Goal: Information Seeking & Learning: Learn about a topic

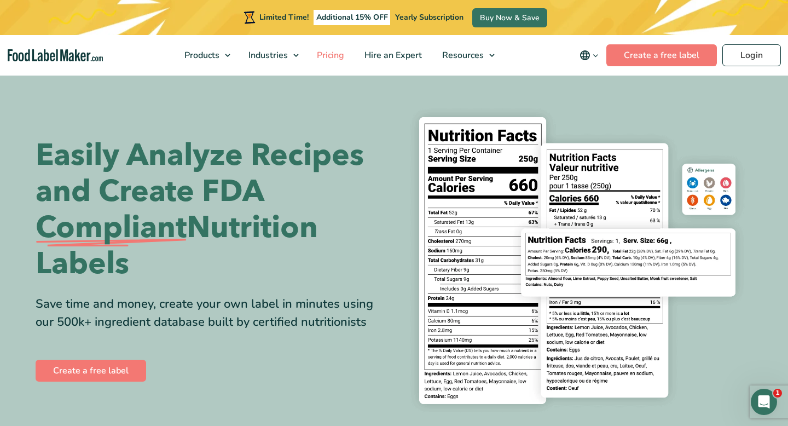
click at [325, 56] on span "Pricing" at bounding box center [330, 55] width 32 height 12
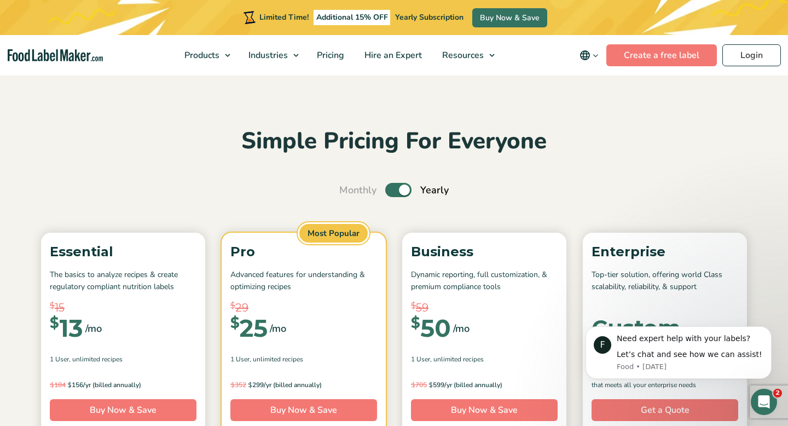
click at [579, 158] on div "Simple Pricing For Everyone Monthly Toggle Yearly (6 Month Free + 2 Free Nutrit…" at bounding box center [393, 409] width 733 height 567
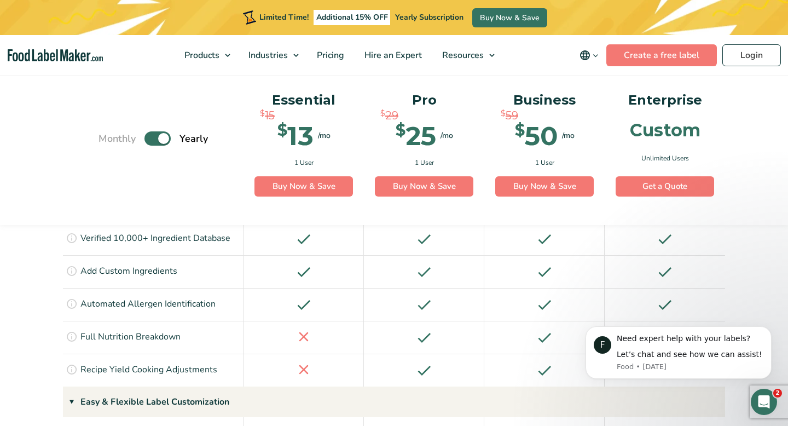
scroll to position [979, 0]
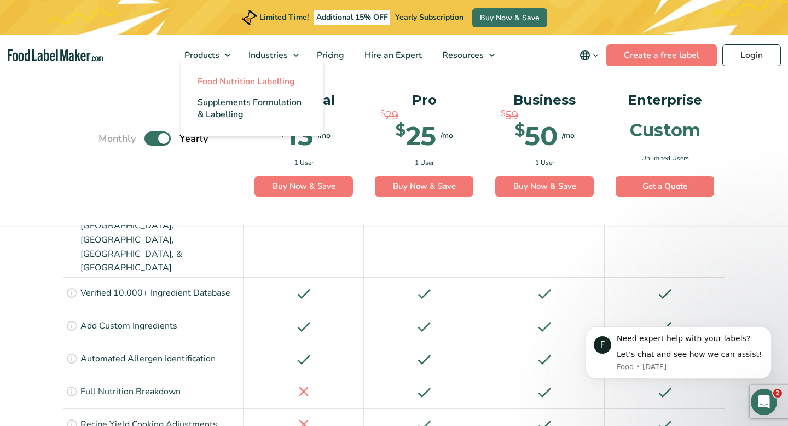
click at [225, 81] on span "Food Nutrition Labelling" at bounding box center [246, 82] width 97 height 12
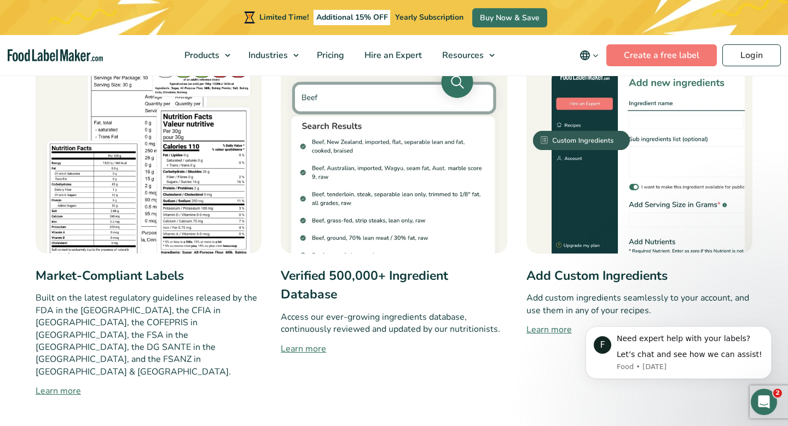
scroll to position [579, 0]
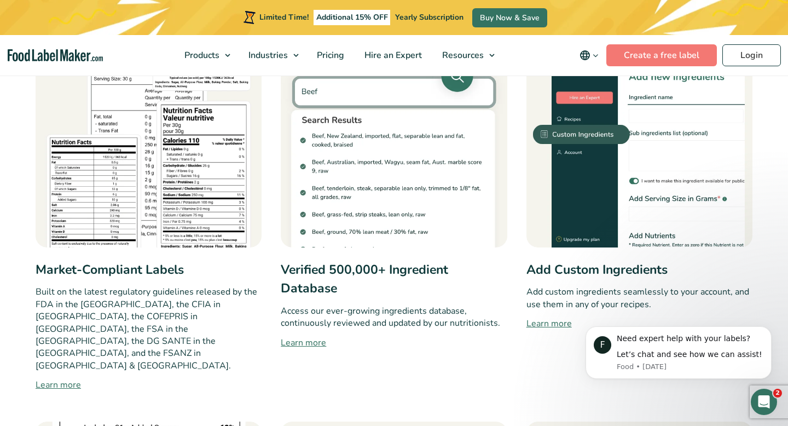
click at [304, 340] on link "Learn more" at bounding box center [394, 342] width 226 height 13
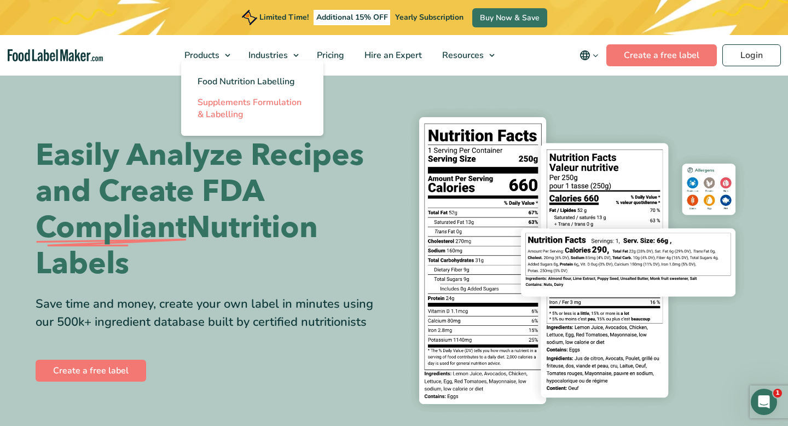
click at [245, 106] on span "Supplements Formulation & Labelling" at bounding box center [250, 108] width 104 height 24
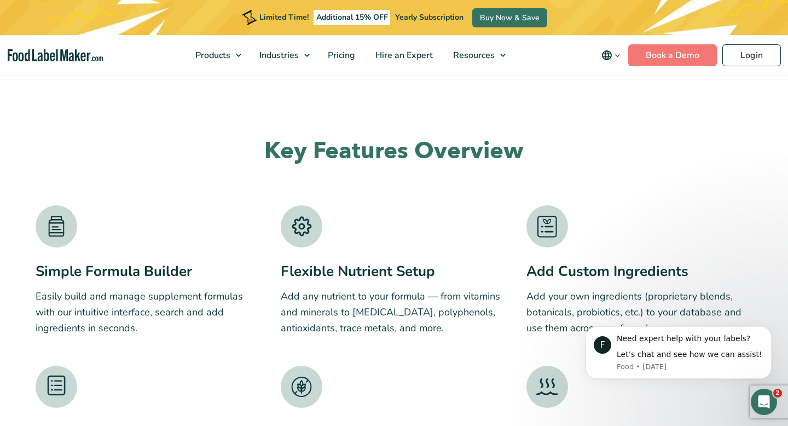
scroll to position [1559, 0]
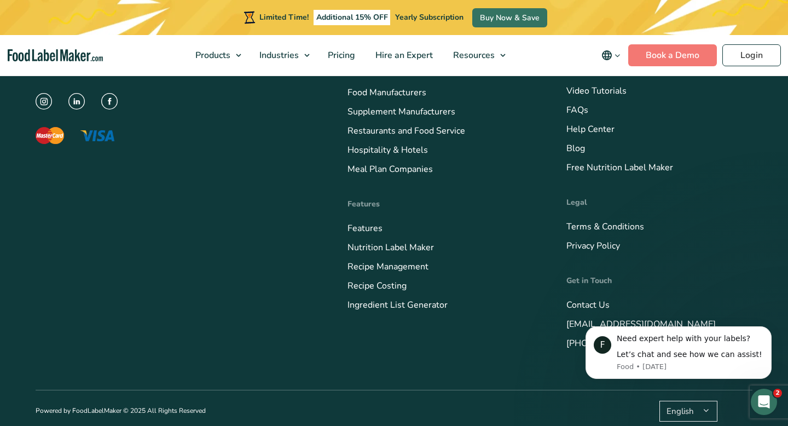
scroll to position [3167, 0]
